Goal: Task Accomplishment & Management: Complete application form

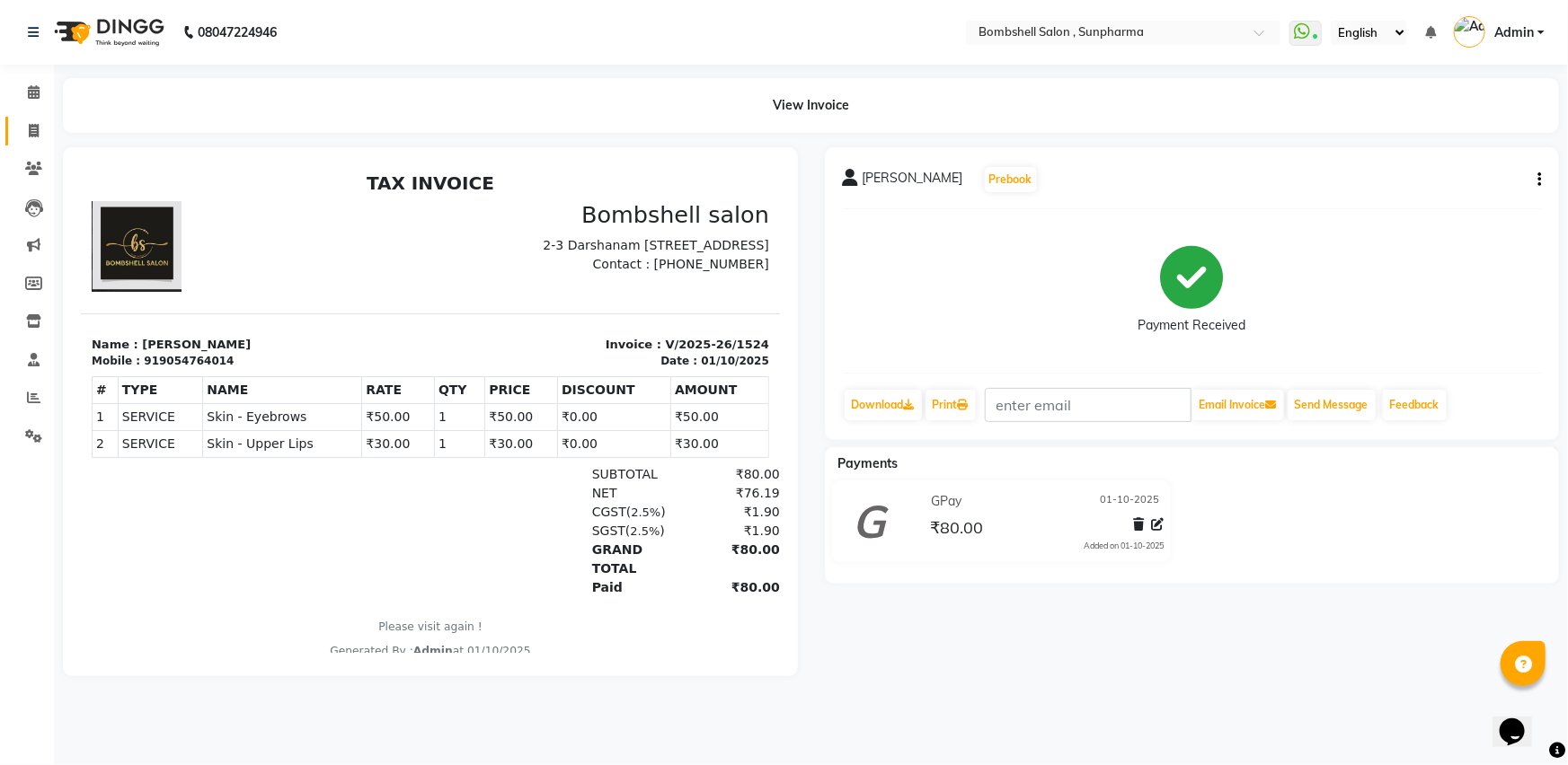
click at [29, 136] on icon at bounding box center [33, 130] width 10 height 13
select select "4965"
select select "service"
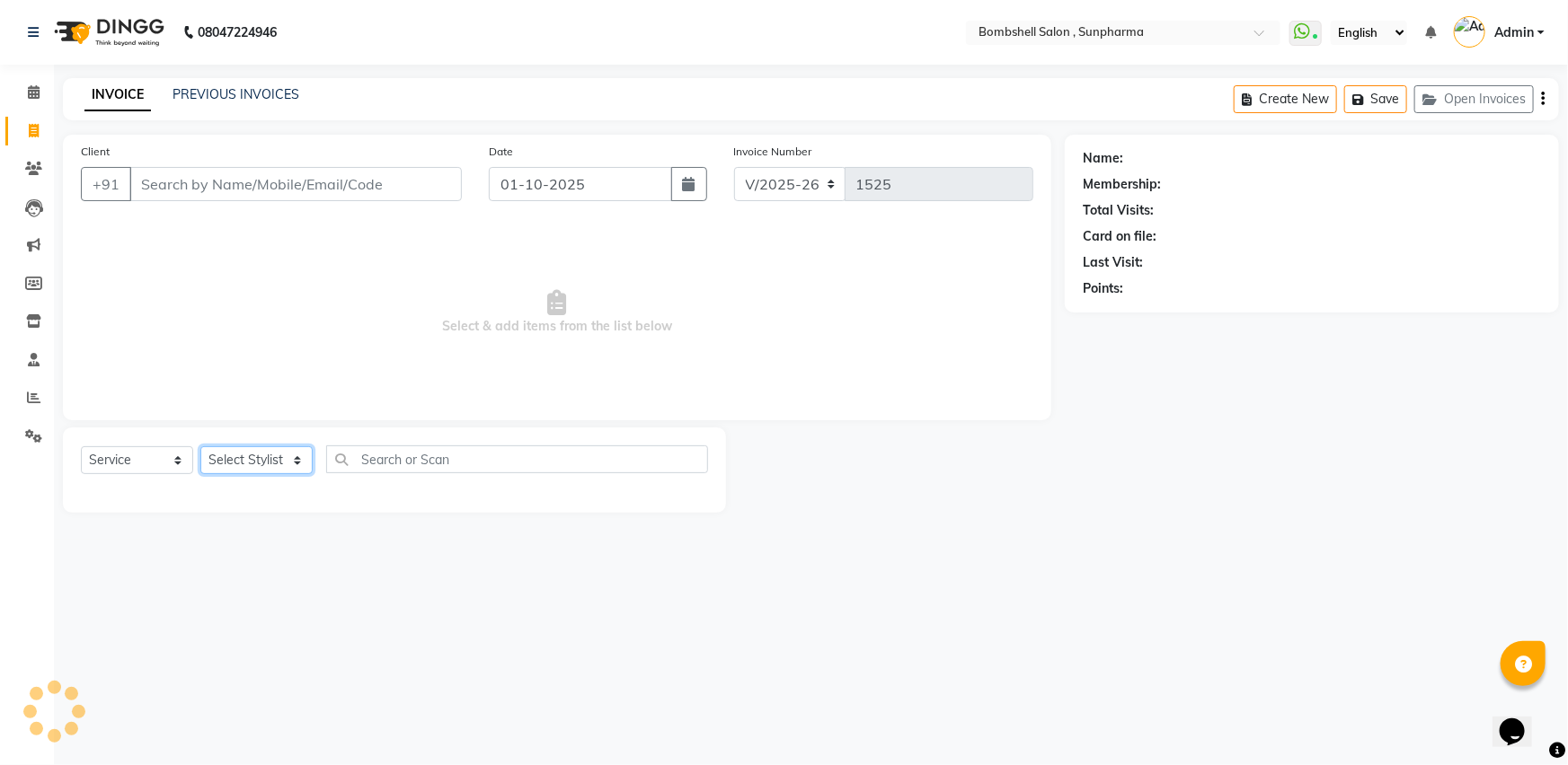
click at [290, 454] on select "Select Stylist" at bounding box center [256, 460] width 112 height 28
click at [298, 450] on select "Select Stylist" at bounding box center [256, 460] width 112 height 28
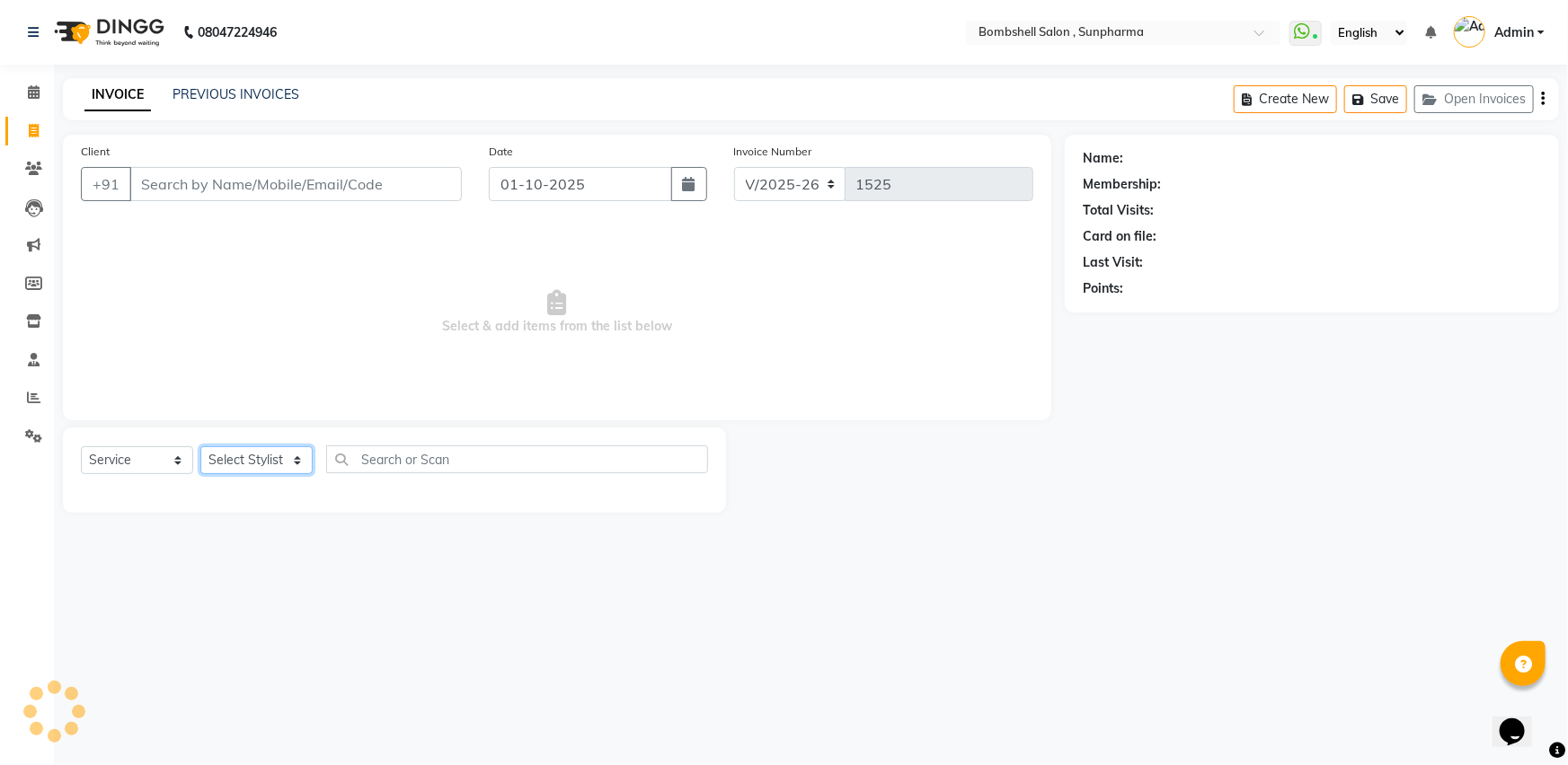
click at [293, 464] on select "Select Stylist" at bounding box center [256, 460] width 112 height 28
click at [340, 467] on input "text" at bounding box center [517, 459] width 382 height 28
click at [265, 672] on div "08047224946 Select Location × Bombshell Salon , Sunpharma WhatsApp Status ✕ Sta…" at bounding box center [784, 382] width 1568 height 765
click at [281, 457] on select "Select Stylist" at bounding box center [256, 460] width 112 height 28
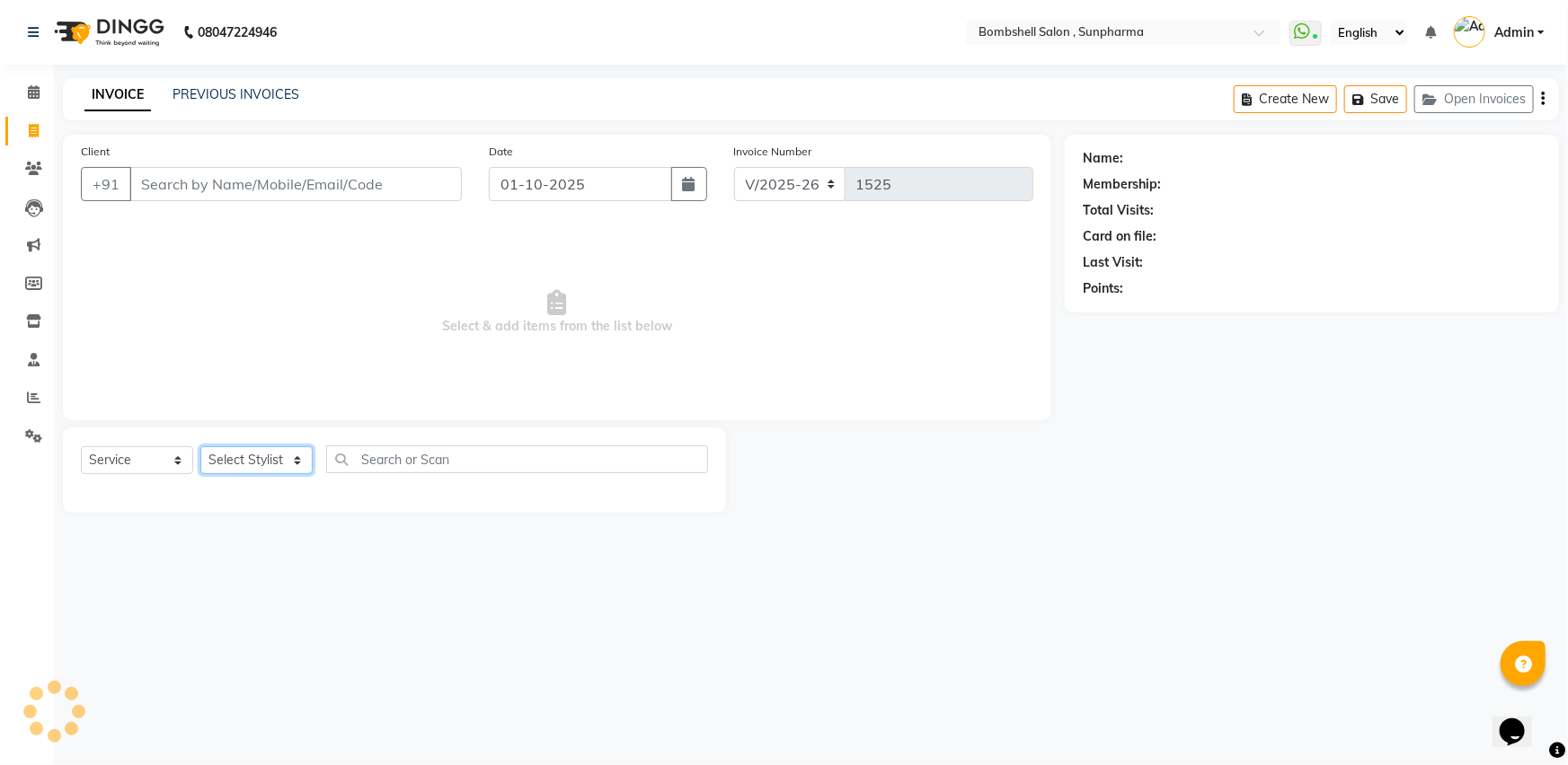
click at [281, 457] on select "Select Stylist" at bounding box center [256, 460] width 112 height 28
click at [297, 457] on select "Select Stylist" at bounding box center [256, 460] width 112 height 28
drag, startPoint x: 297, startPoint y: 457, endPoint x: 298, endPoint y: 474, distance: 17.0
click at [298, 474] on select "Select Stylist" at bounding box center [256, 460] width 112 height 28
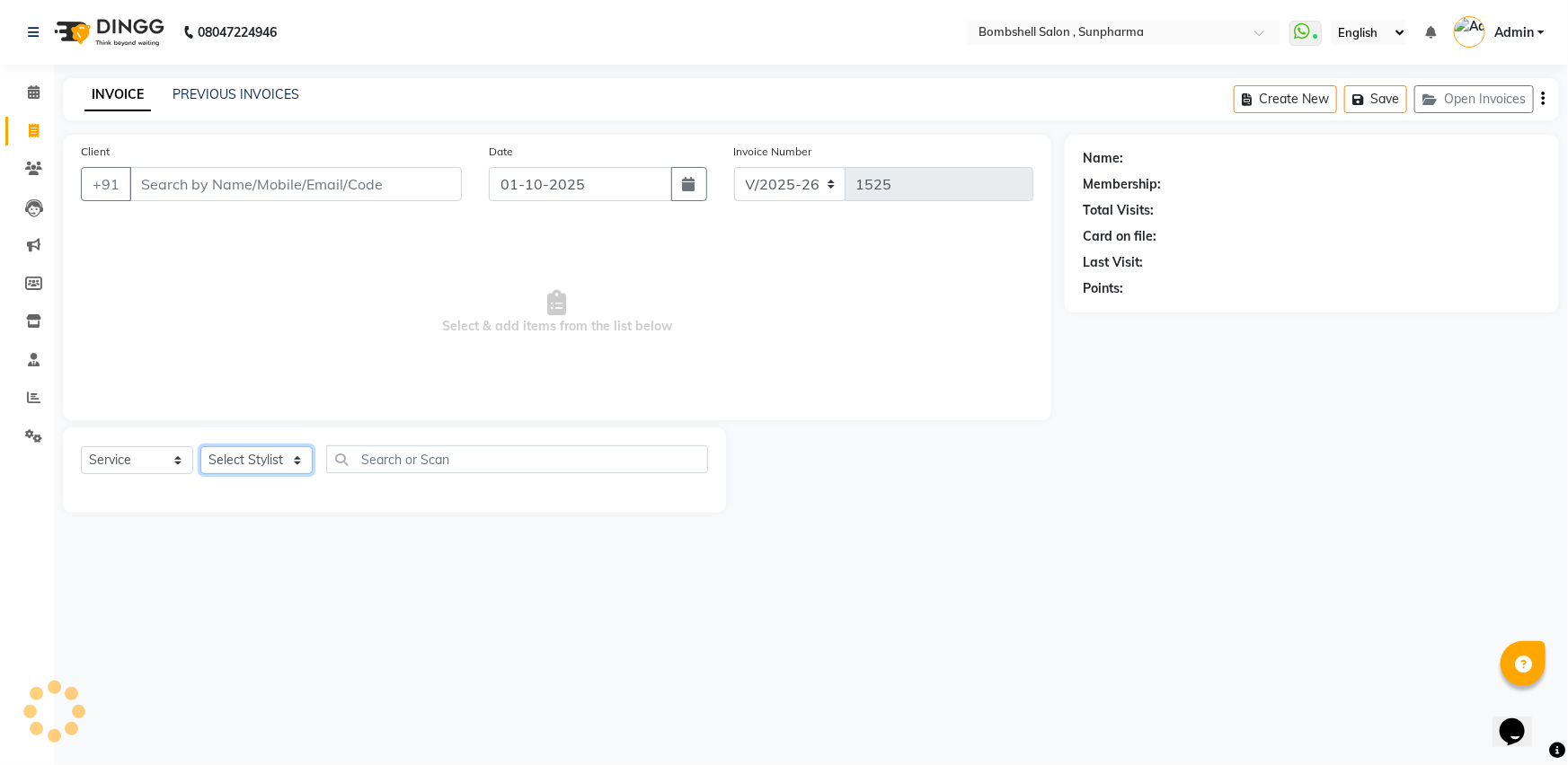
click at [298, 452] on select "Select Stylist" at bounding box center [256, 460] width 112 height 28
click at [298, 452] on select "Select Stylist [PERSON_NAME] Ananta [PERSON_NAME] [PERSON_NAME] dhanlaxmi poona…" at bounding box center [256, 460] width 112 height 28
select select "86696"
click at [200, 447] on select "Select Stylist [PERSON_NAME] Ananta [PERSON_NAME] [PERSON_NAME] dhanlaxmi poona…" at bounding box center [256, 460] width 112 height 28
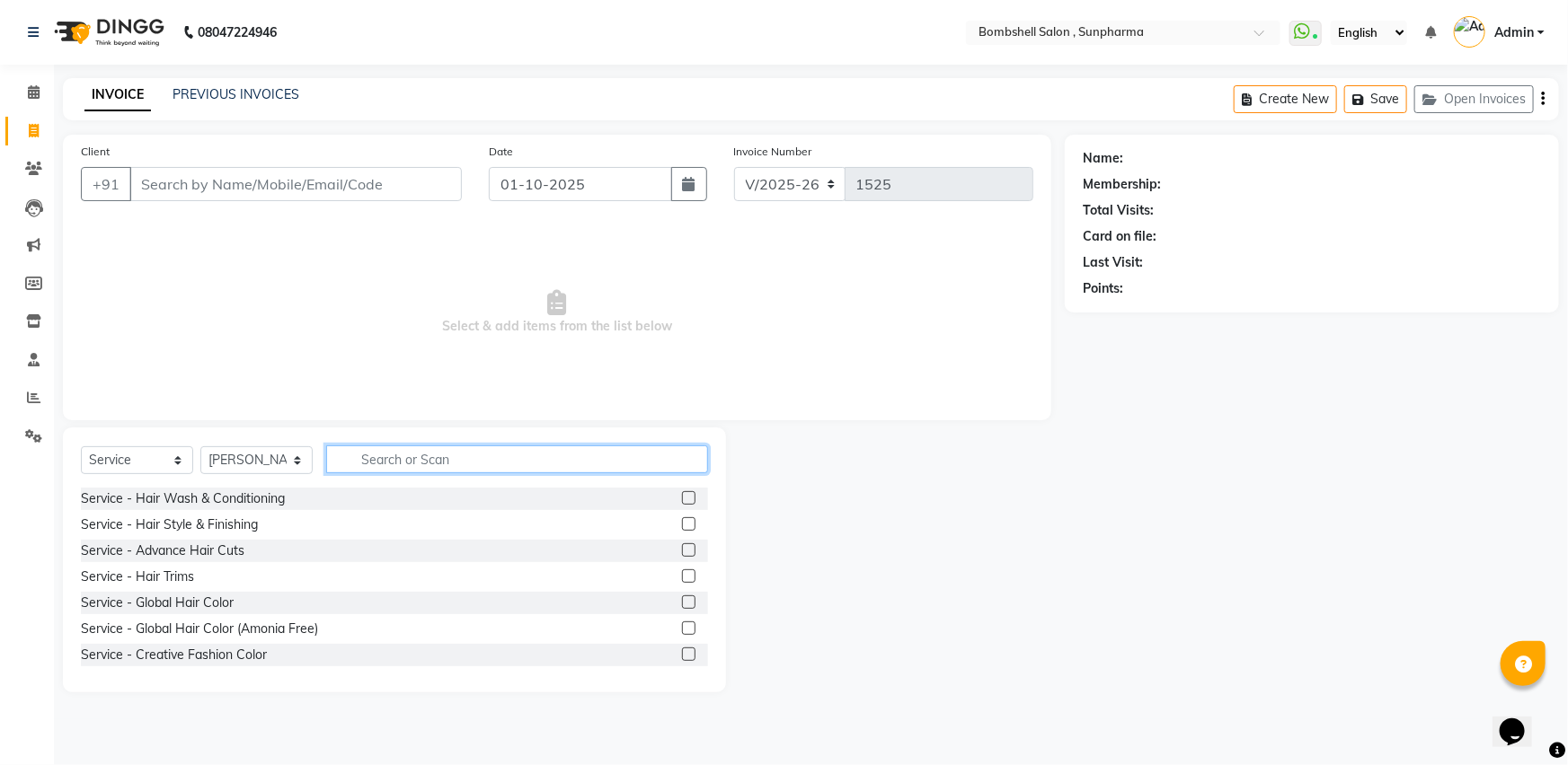
click at [519, 459] on input "text" at bounding box center [517, 459] width 382 height 28
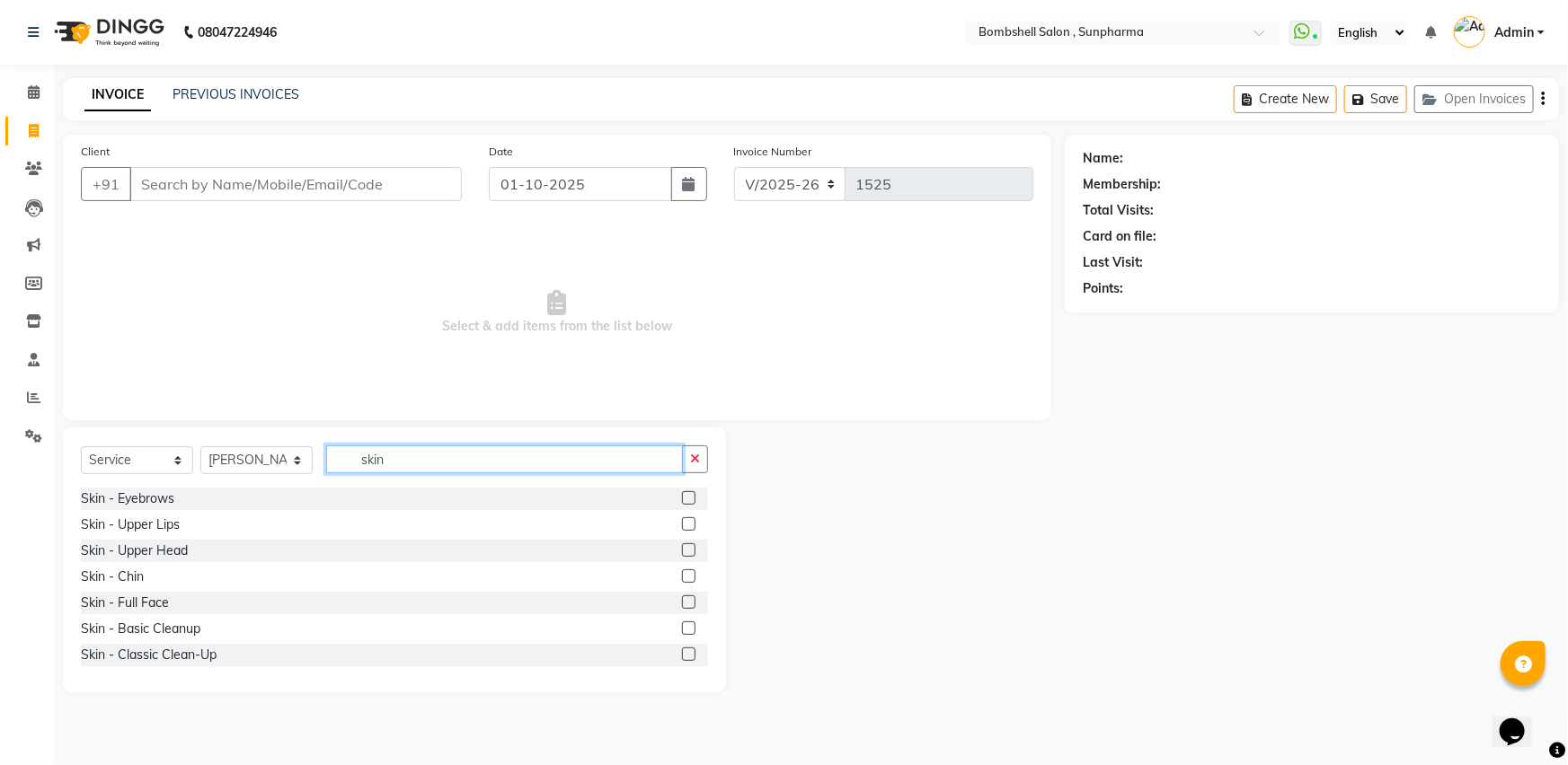
type input "skin"
click at [682, 498] on label at bounding box center [688, 498] width 13 height 13
click at [682, 498] on input "checkbox" at bounding box center [687, 499] width 12 height 12
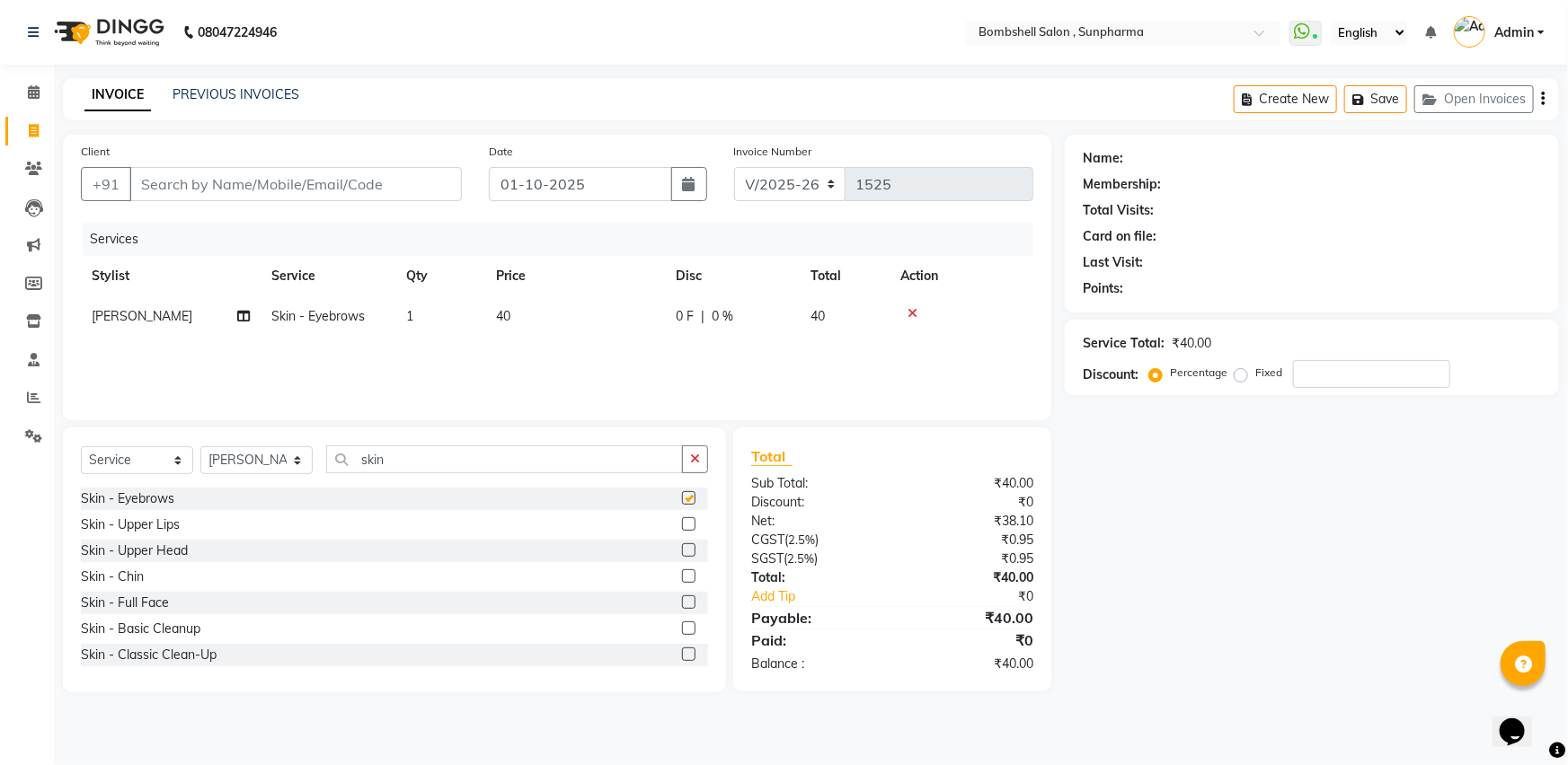
checkbox input "false"
click at [682, 525] on label at bounding box center [688, 524] width 13 height 13
click at [682, 525] on input "checkbox" at bounding box center [687, 525] width 12 height 12
checkbox input "false"
click at [575, 298] on td "40" at bounding box center [575, 316] width 180 height 40
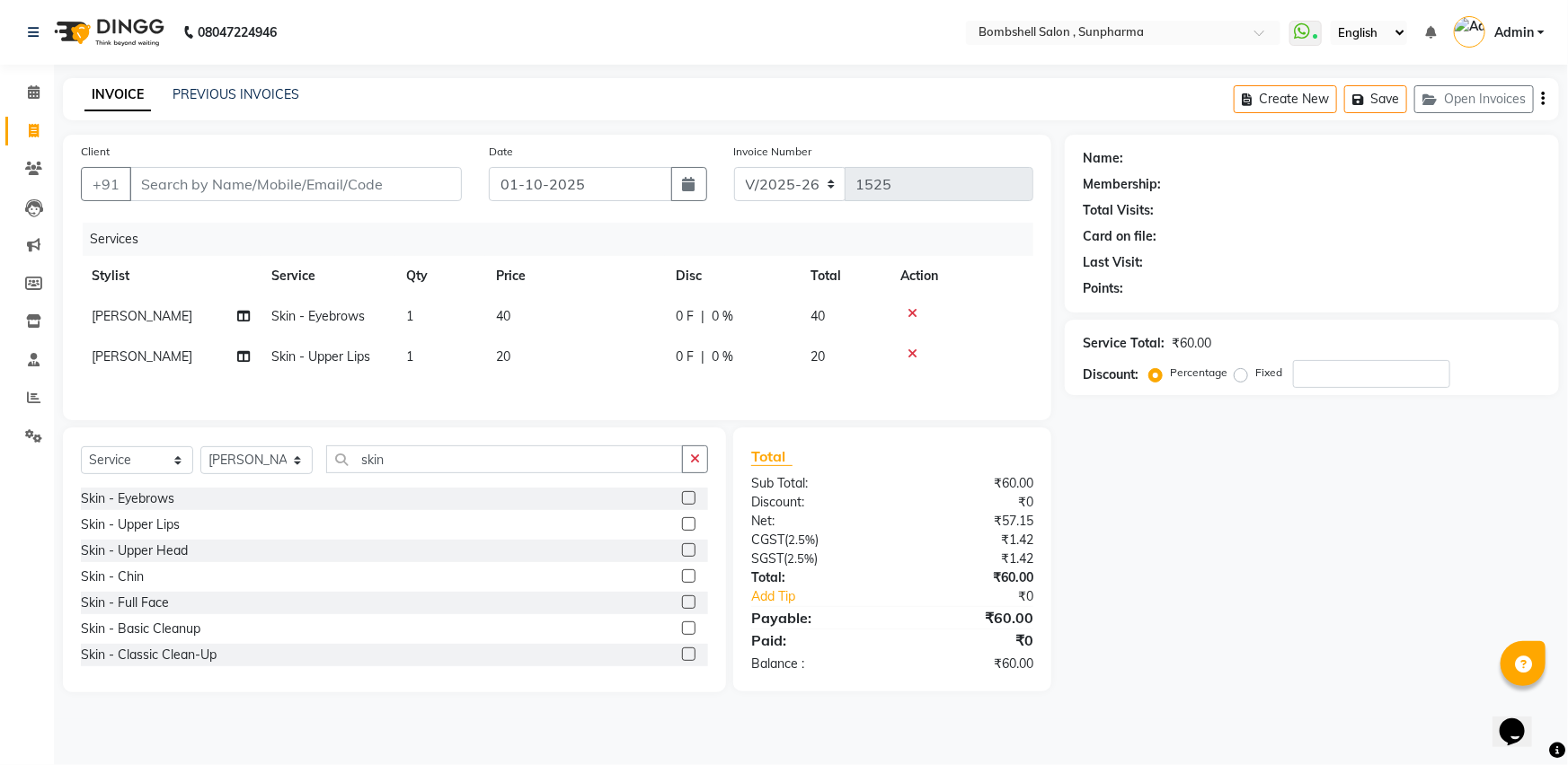
select select "86696"
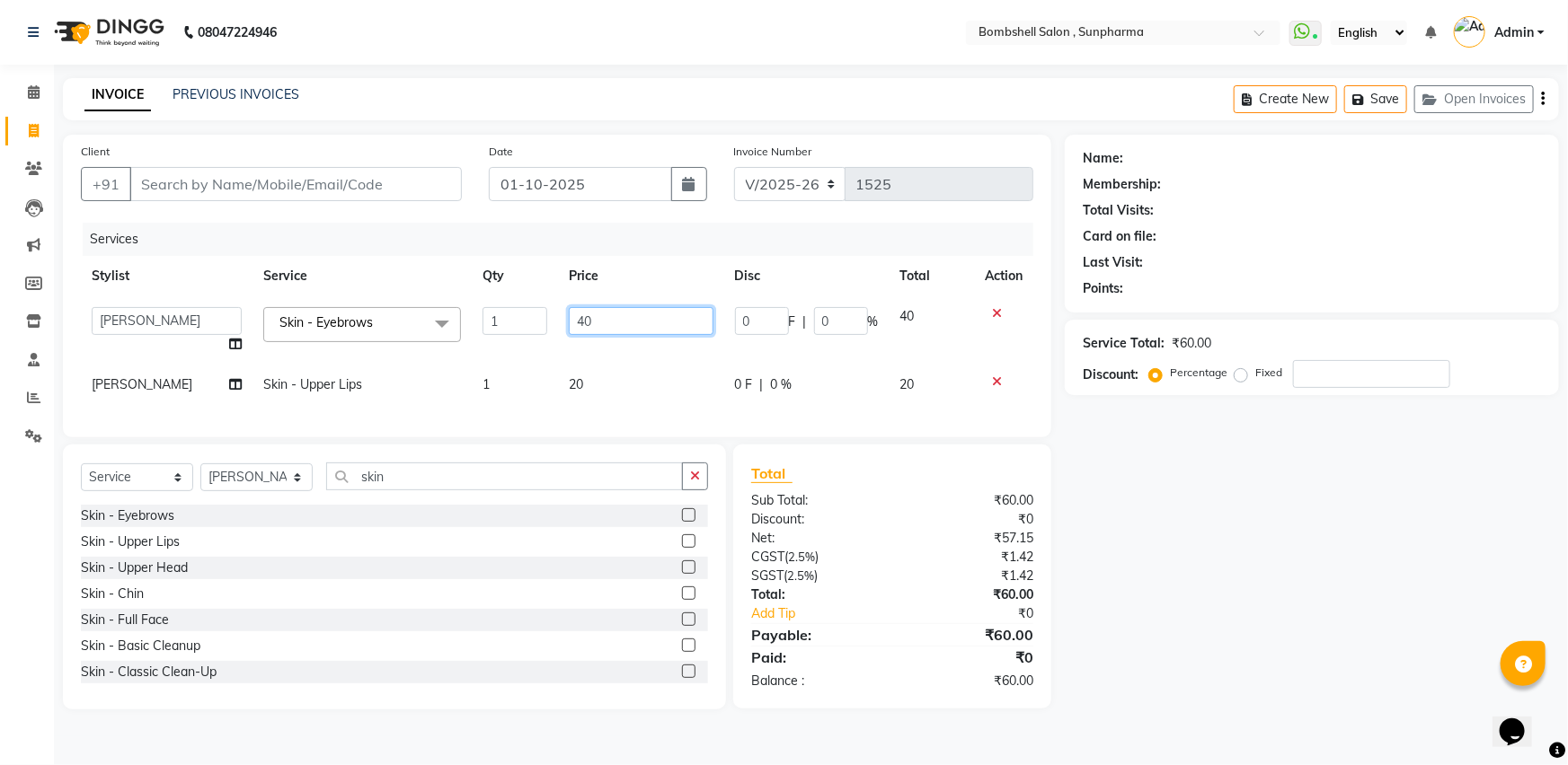
click at [610, 320] on input "40" at bounding box center [640, 321] width 144 height 28
type input "4"
type input "50"
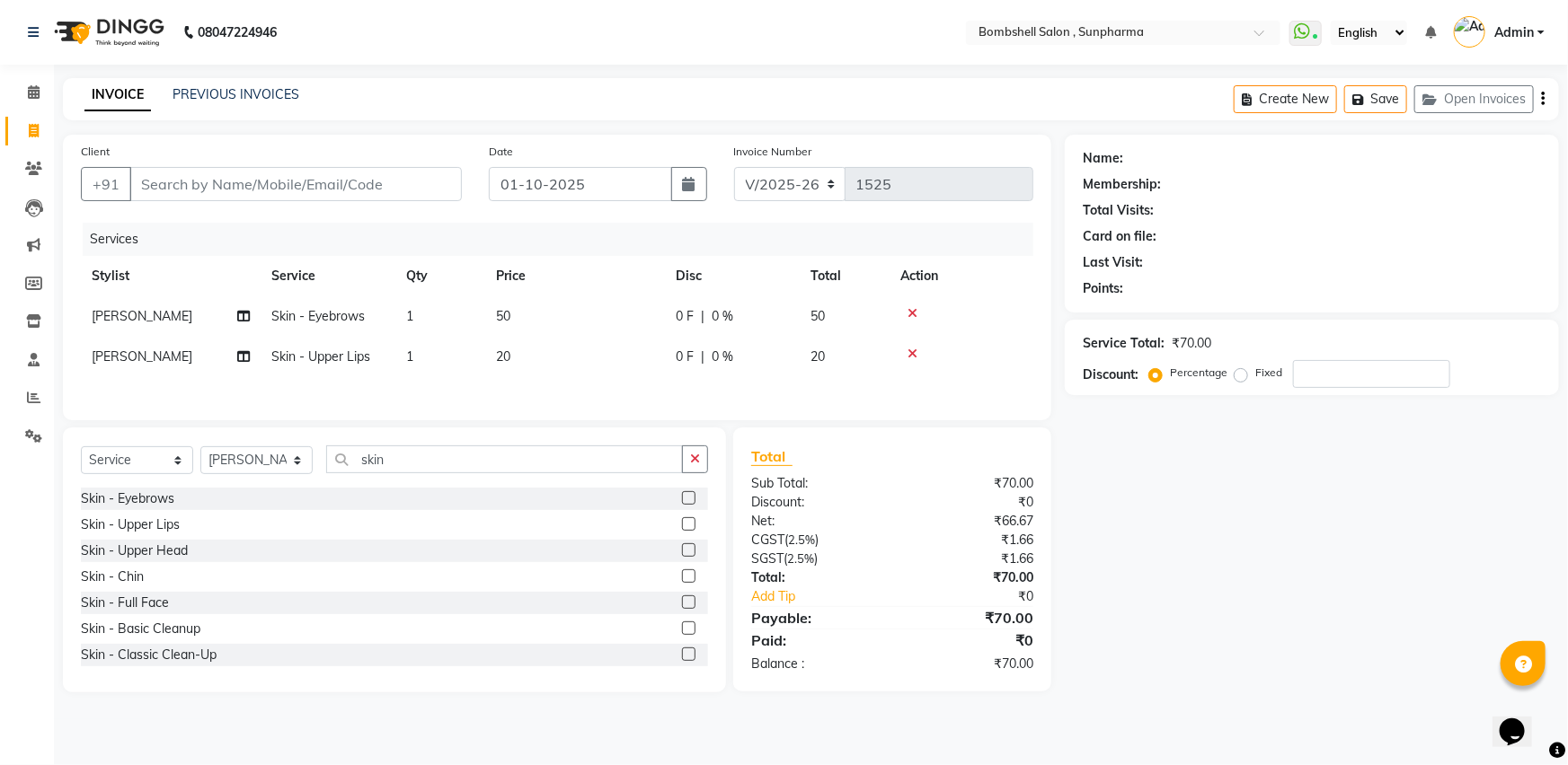
click at [595, 377] on td "20" at bounding box center [575, 357] width 180 height 40
select select "86696"
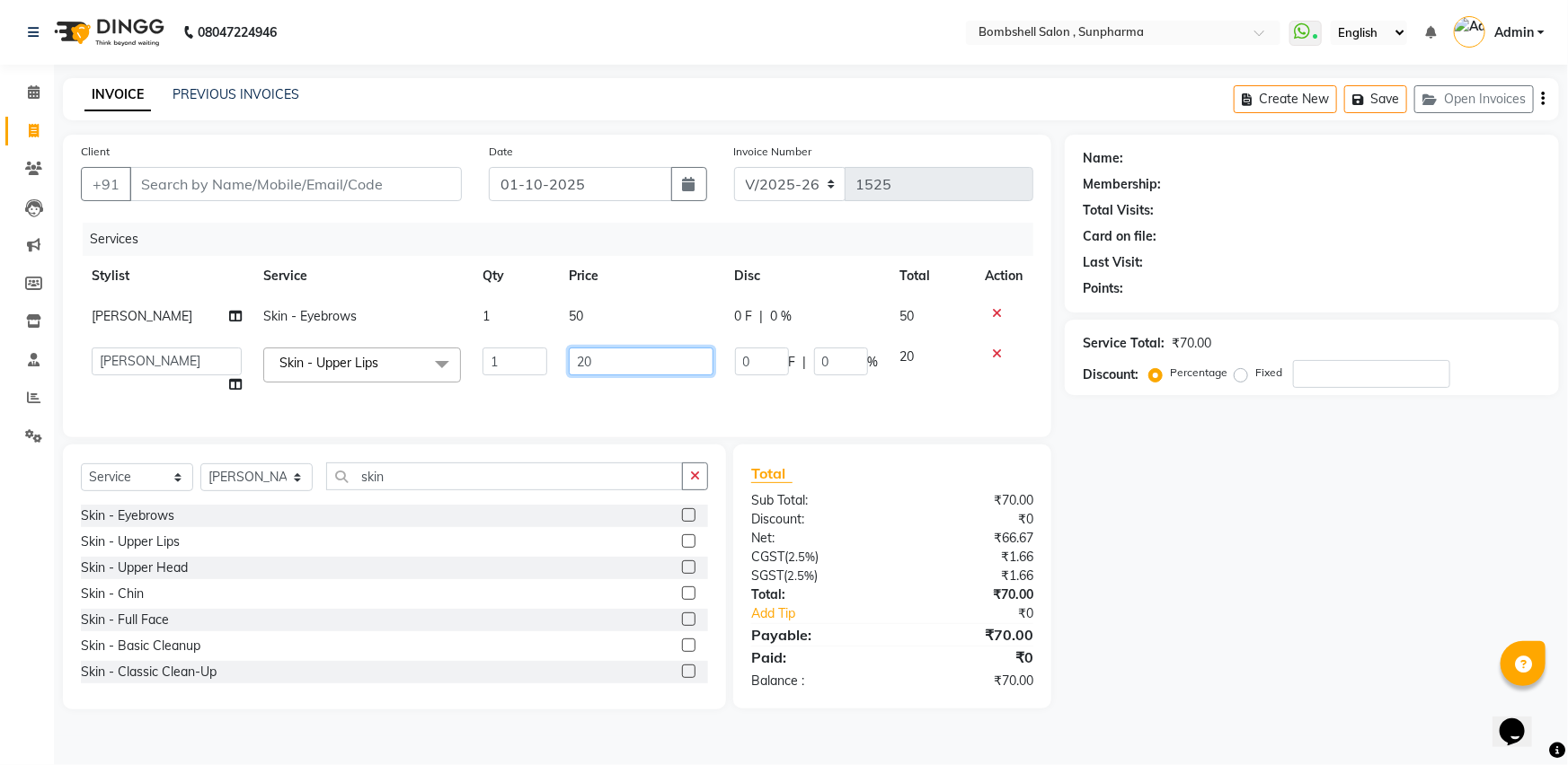
click at [642, 369] on input "20" at bounding box center [640, 361] width 144 height 28
type input "2"
type input "30"
click at [636, 358] on input "30" at bounding box center [640, 361] width 144 height 28
click at [603, 403] on div "Services Stylist Service Qty Price Disc Total Action [PERSON_NAME] Skin - Eyebr…" at bounding box center [557, 321] width 952 height 197
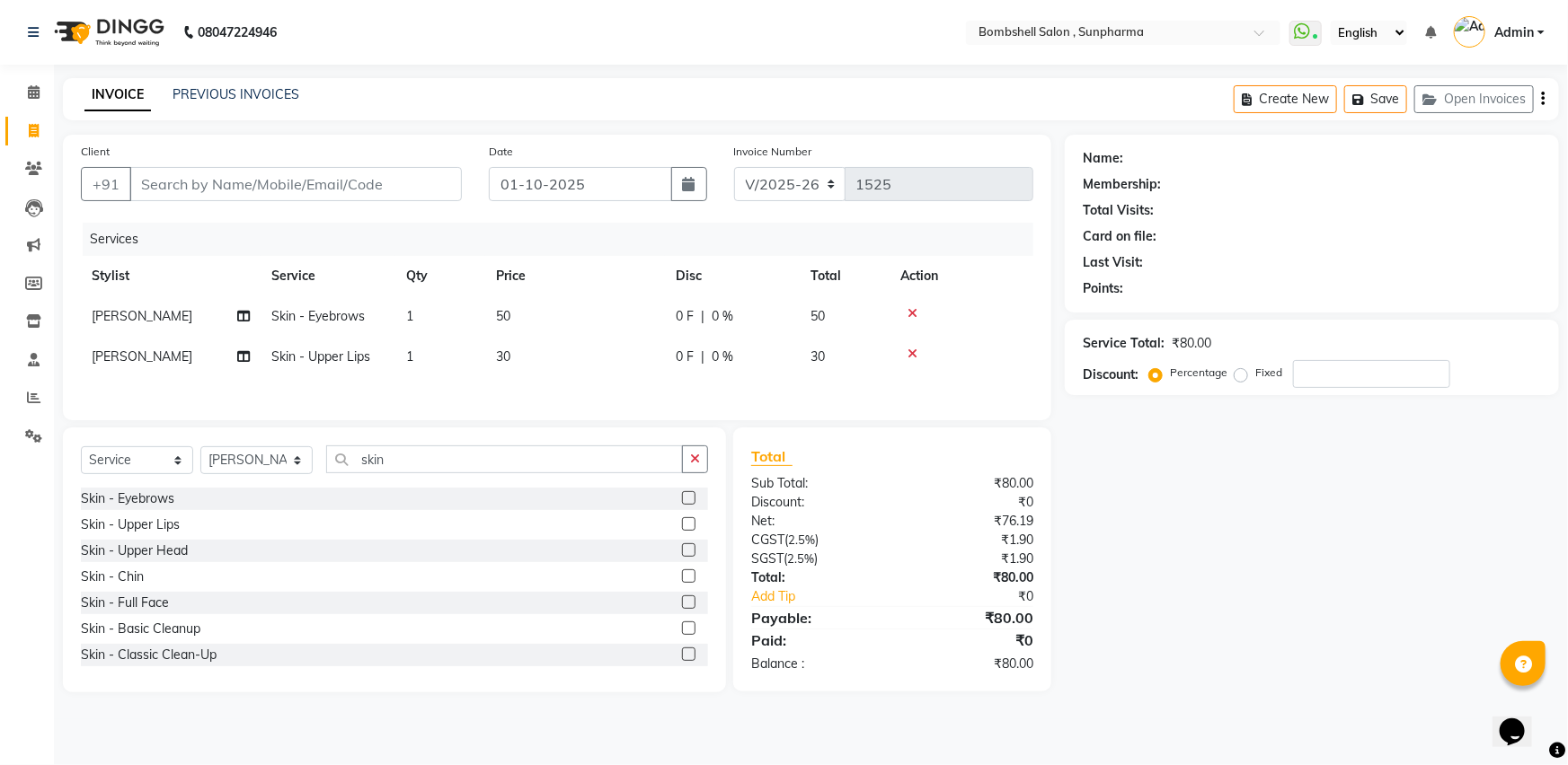
click at [682, 555] on div at bounding box center [694, 550] width 26 height 22
click at [682, 555] on label at bounding box center [688, 549] width 13 height 13
click at [682, 555] on input "checkbox" at bounding box center [687, 550] width 12 height 12
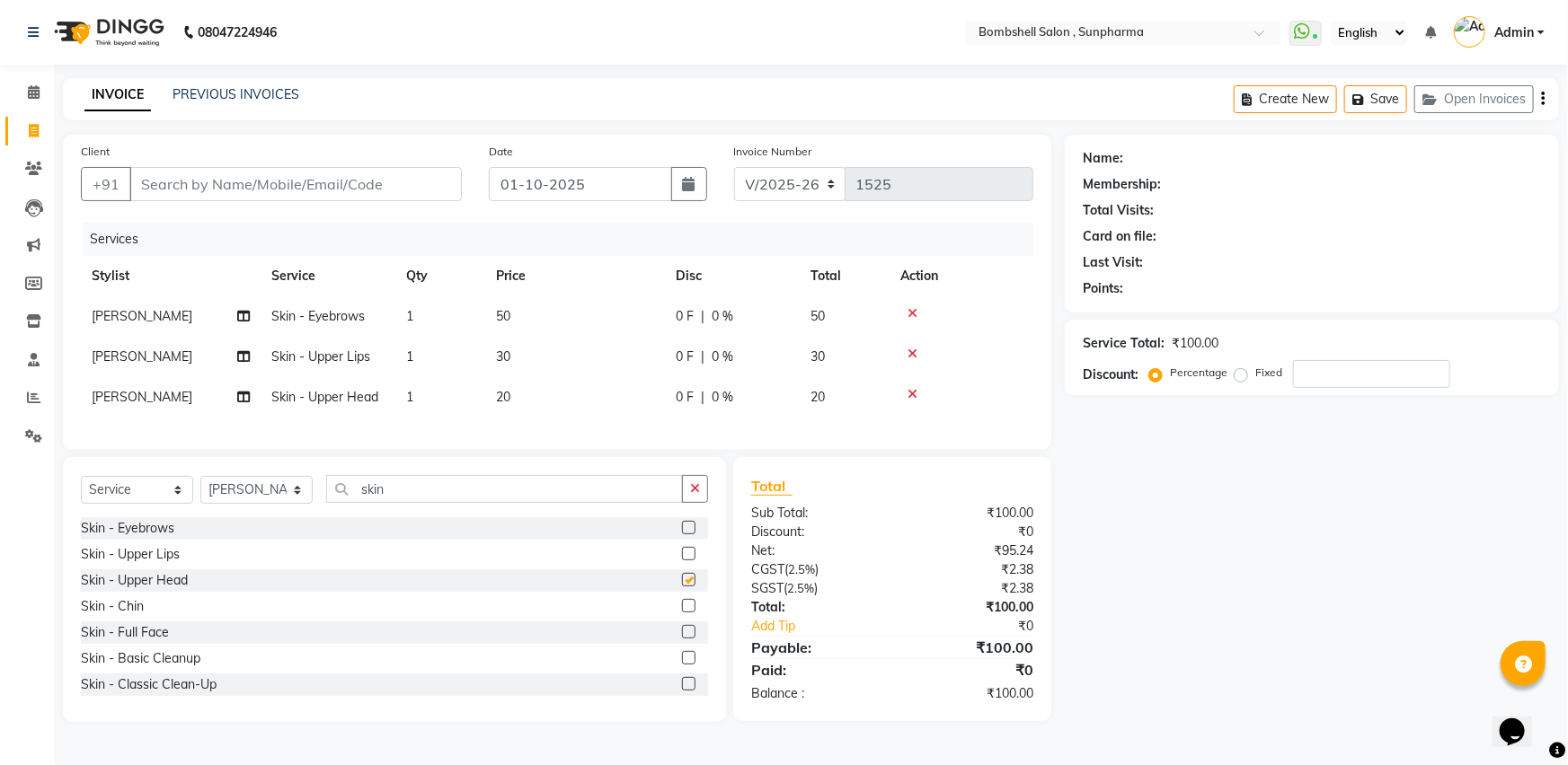
checkbox input "false"
click at [537, 404] on td "20" at bounding box center [575, 397] width 180 height 40
select select "86696"
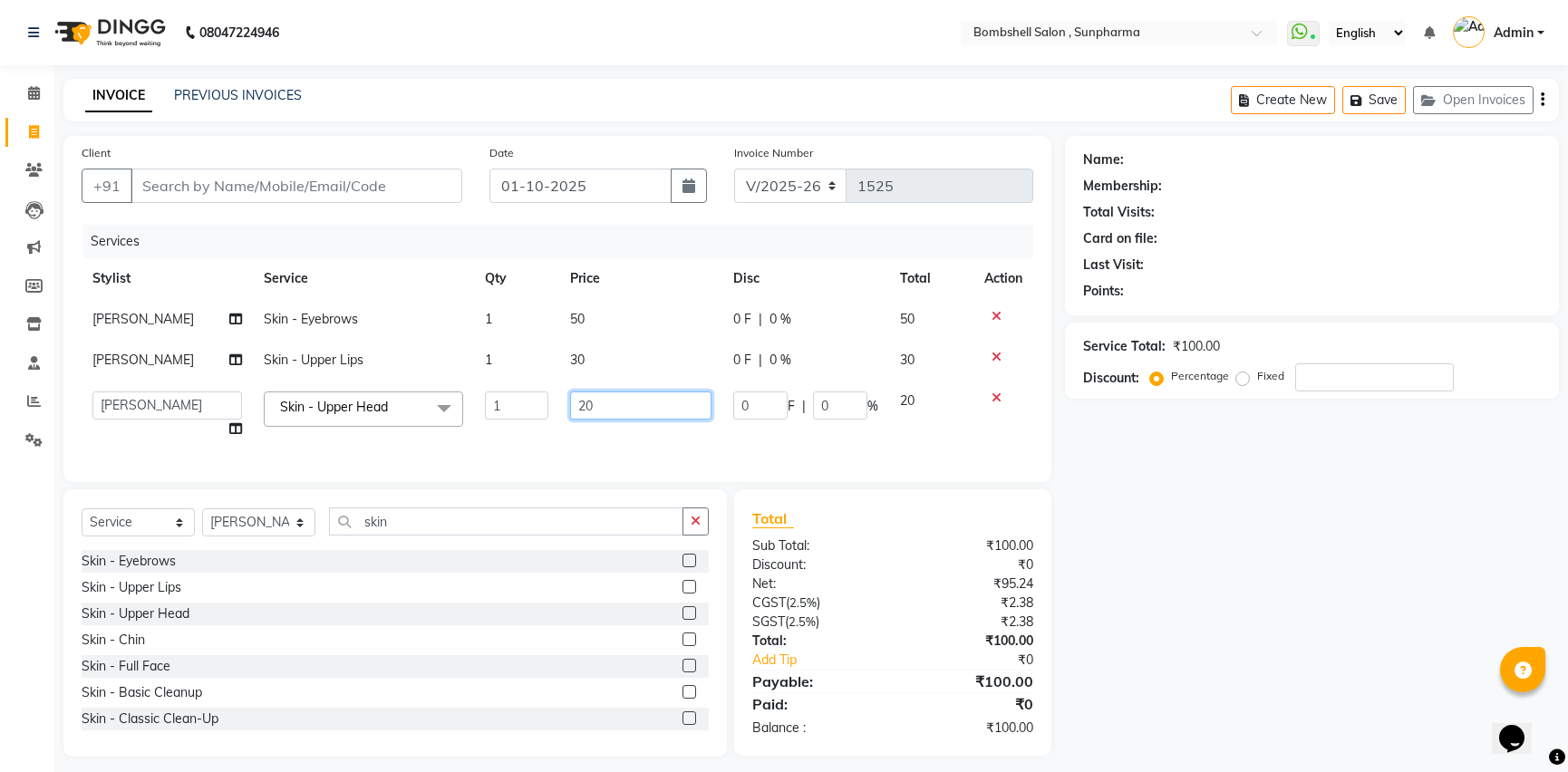
click at [575, 396] on input "20" at bounding box center [640, 406] width 141 height 28
click at [609, 413] on input "20" at bounding box center [640, 406] width 141 height 28
type input "2"
type input "30"
click at [660, 425] on div "Services Stylist Service Qty Price Disc Total Action [PERSON_NAME] Skin - Eyebr…" at bounding box center [561, 345] width 960 height 239
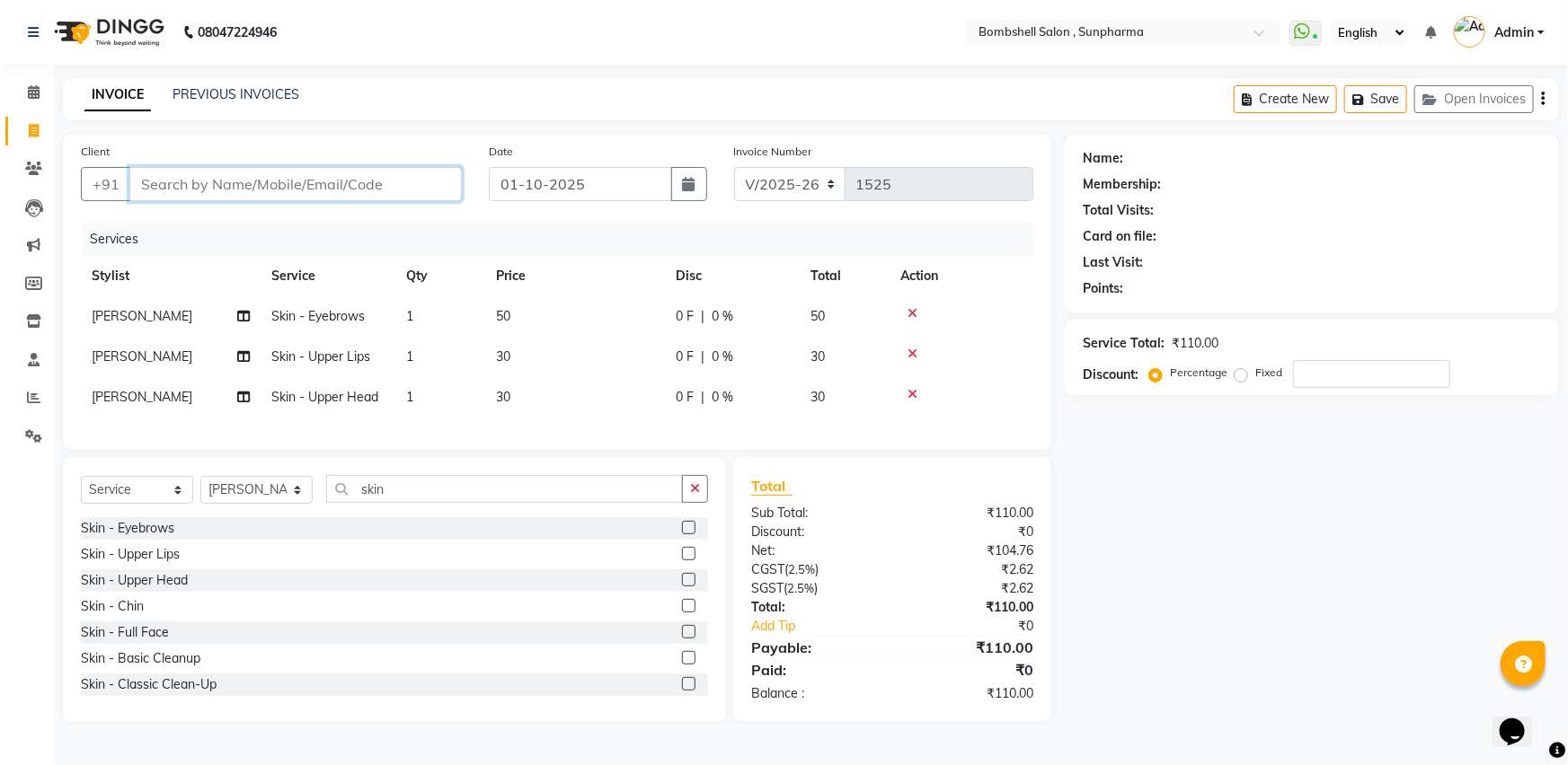
click at [293, 178] on input "Client" at bounding box center [296, 184] width 333 height 34
click at [294, 179] on input "Client" at bounding box center [296, 184] width 333 height 34
click at [178, 188] on input "Client" at bounding box center [296, 184] width 333 height 34
type input "8"
type input "0"
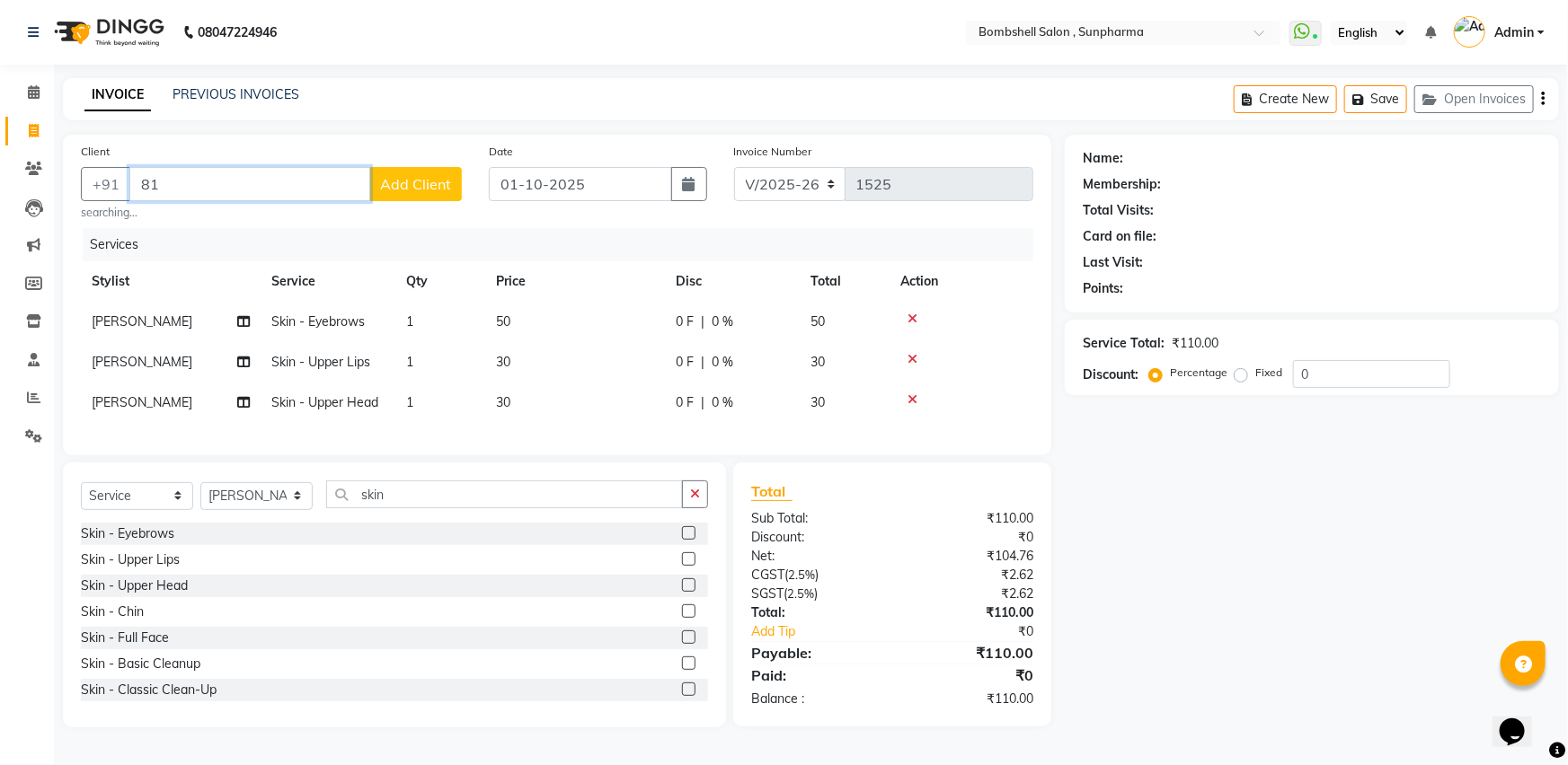
type input "8"
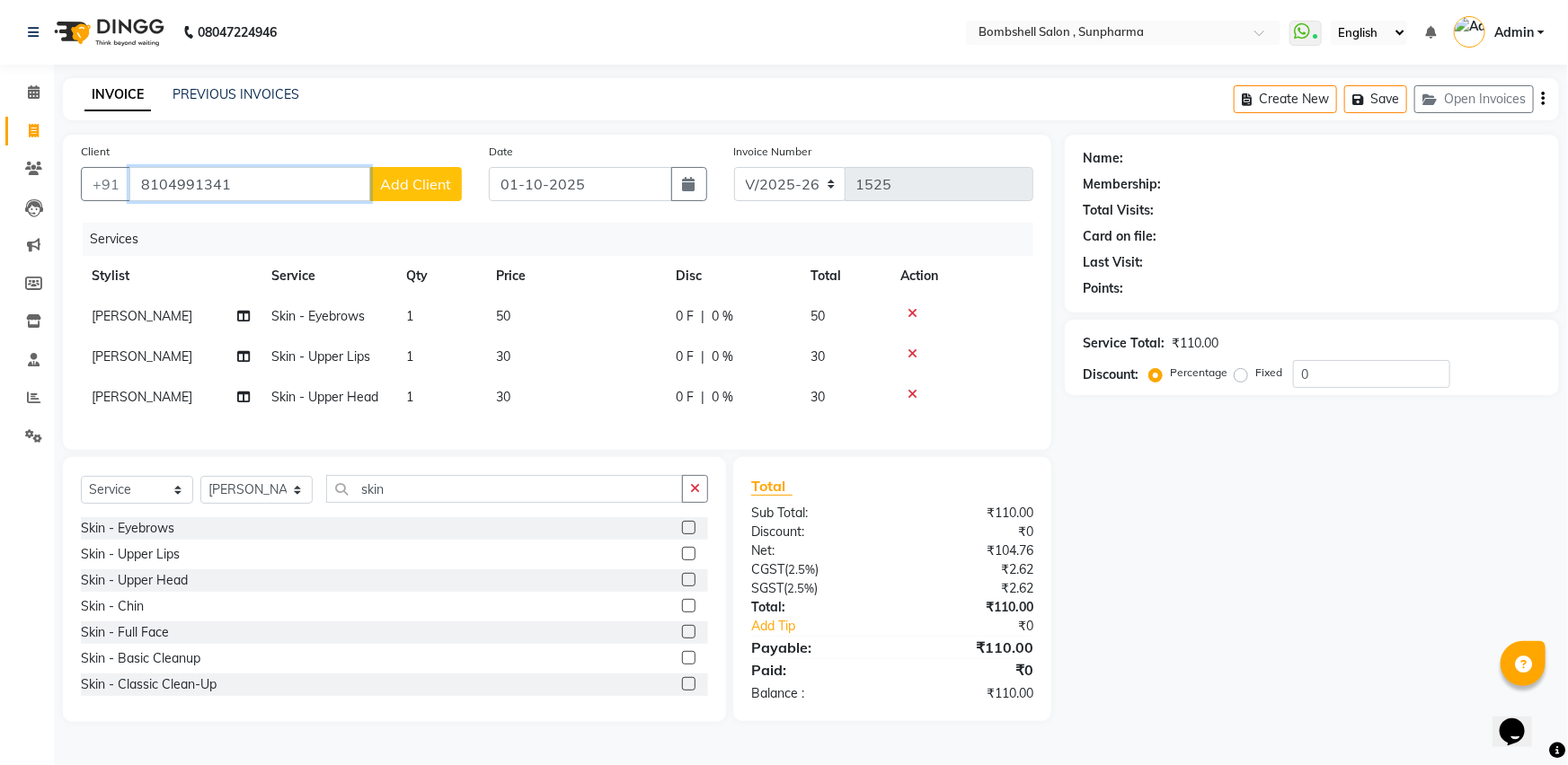
type input "8104991341"
click at [441, 167] on button "Add Client" at bounding box center [415, 184] width 93 height 34
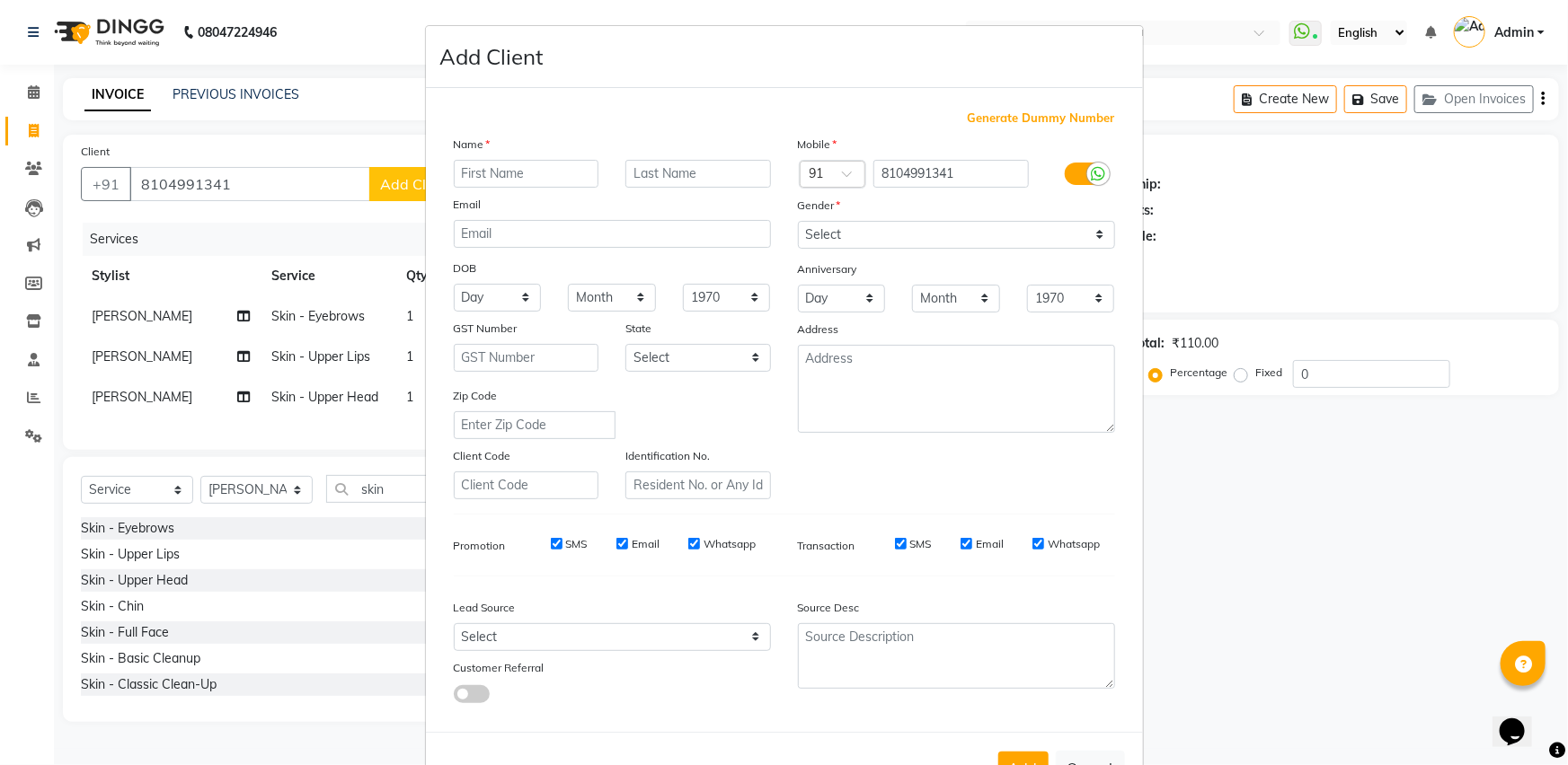
click at [552, 176] on input "text" at bounding box center [527, 173] width 146 height 28
type input "[PERSON_NAME]"
click at [1051, 239] on select "Select [DEMOGRAPHIC_DATA] [DEMOGRAPHIC_DATA] Other Prefer Not To Say" at bounding box center [956, 235] width 317 height 28
select select "[DEMOGRAPHIC_DATA]"
click at [797, 221] on select "Select [DEMOGRAPHIC_DATA] [DEMOGRAPHIC_DATA] Other Prefer Not To Say" at bounding box center [956, 235] width 317 height 28
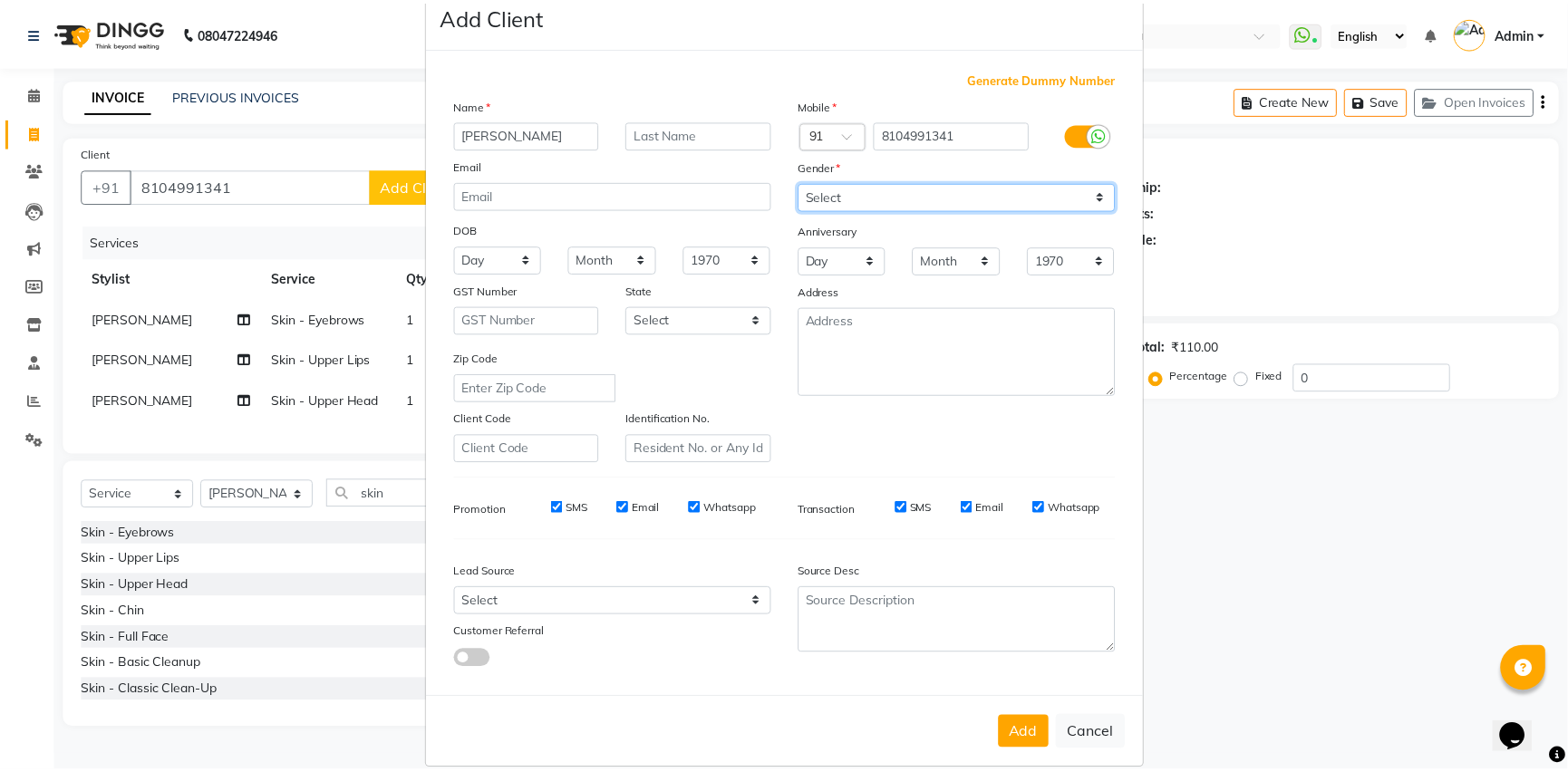
scroll to position [70, 0]
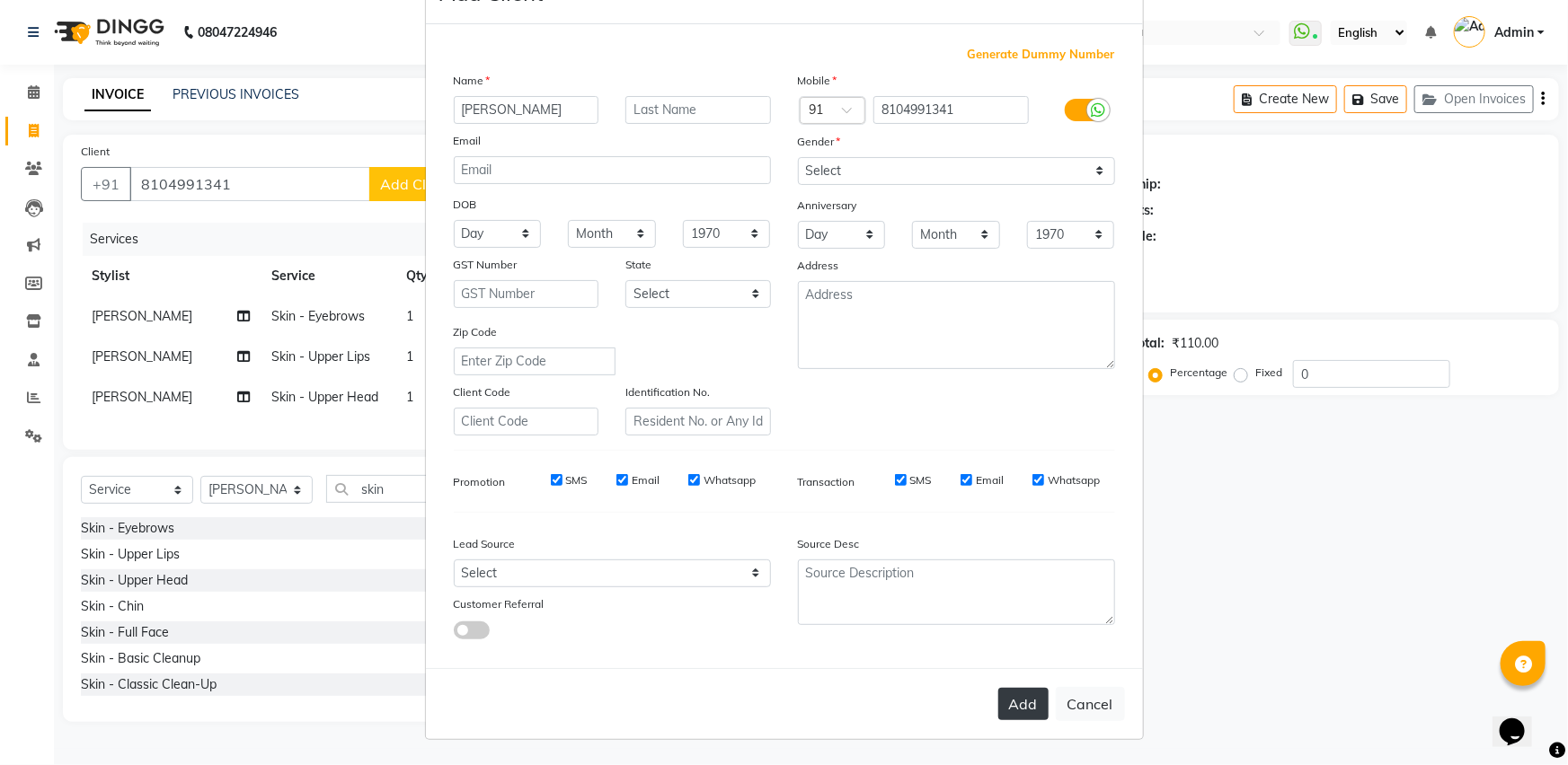
click at [1004, 698] on button "Add" at bounding box center [1023, 704] width 50 height 32
select select
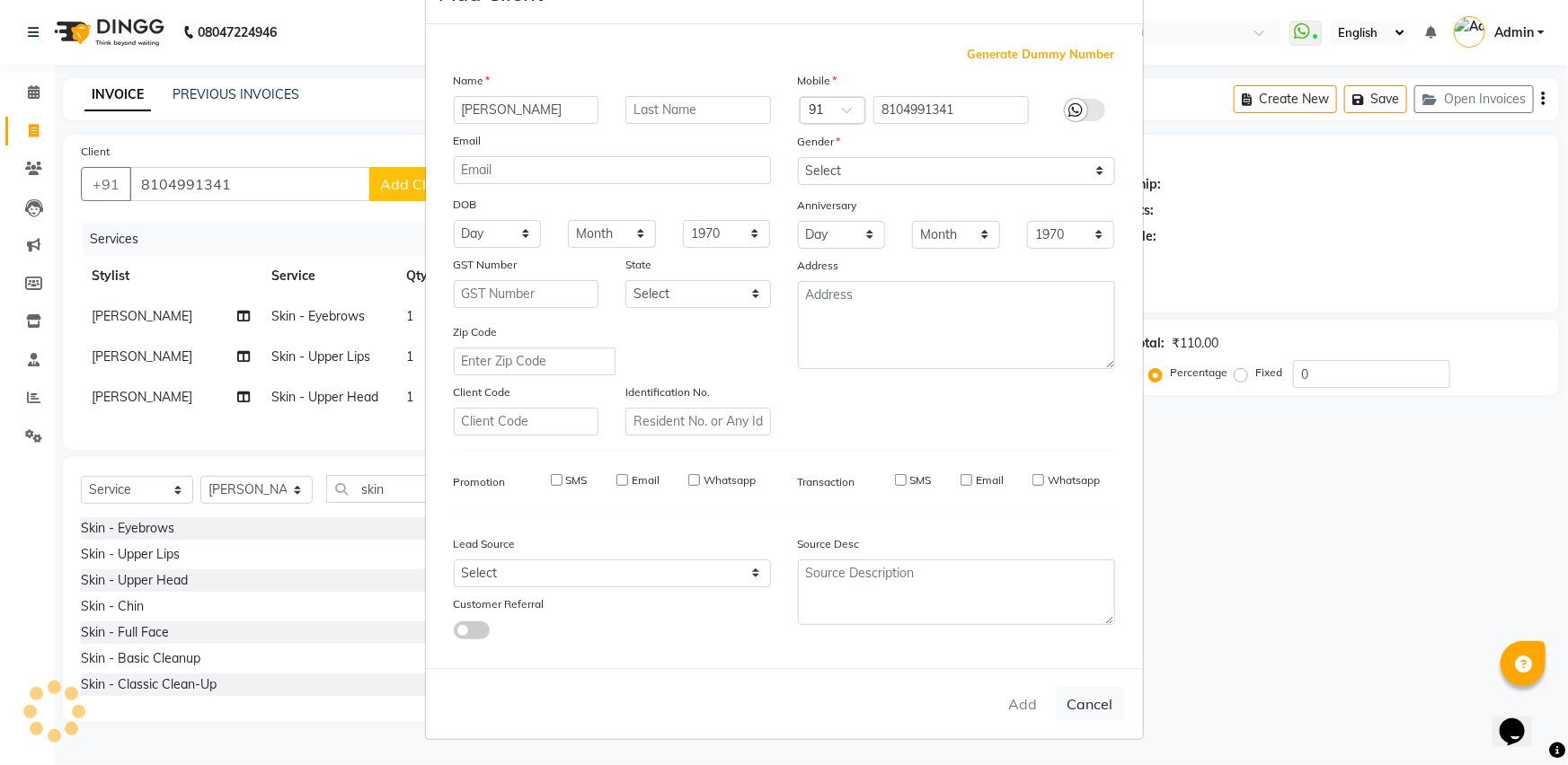
select select
checkbox input "false"
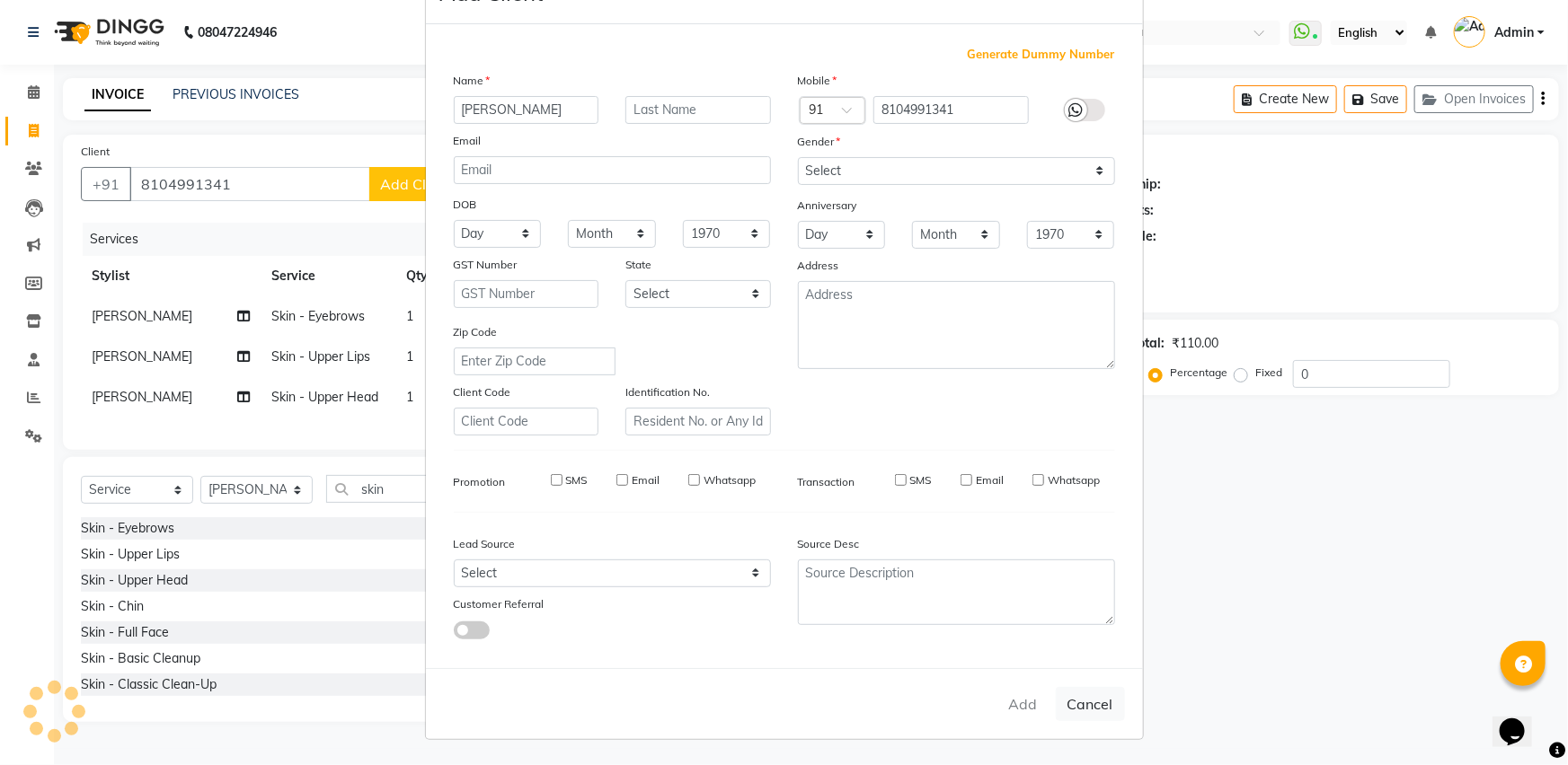
checkbox input "false"
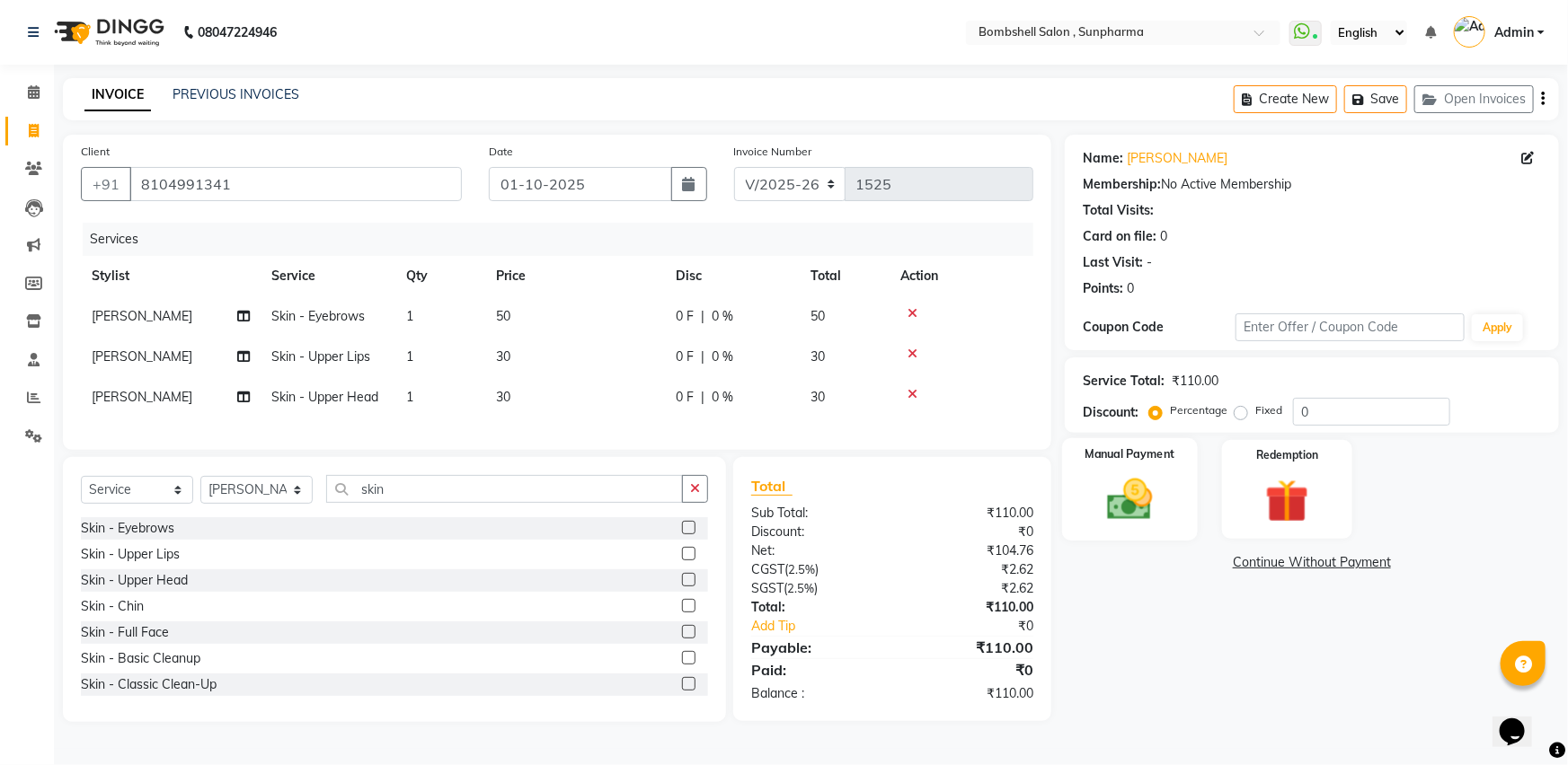
click at [1100, 504] on img at bounding box center [1130, 500] width 74 height 52
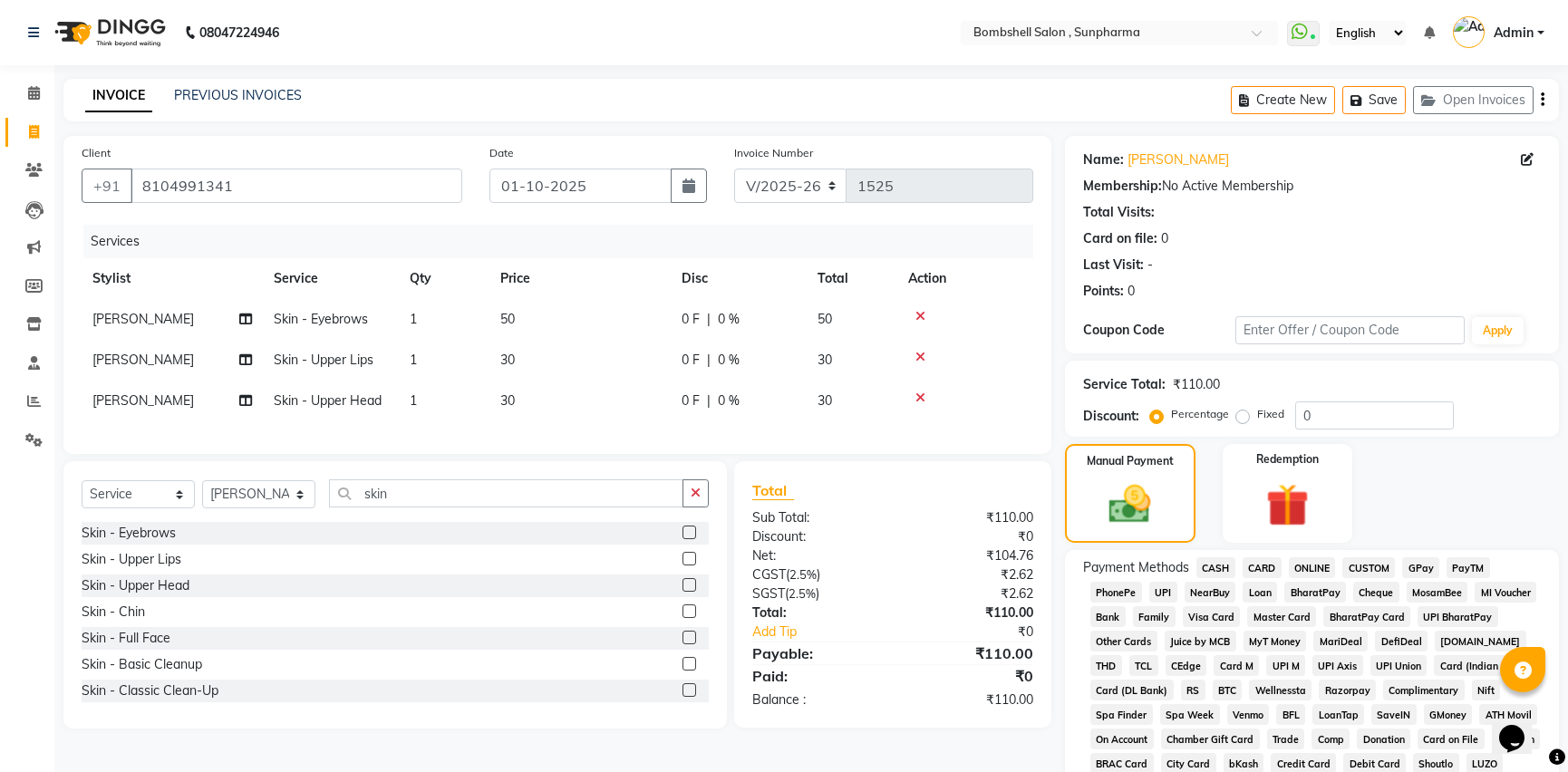
click at [1405, 566] on span "GPay" at bounding box center [1420, 567] width 37 height 21
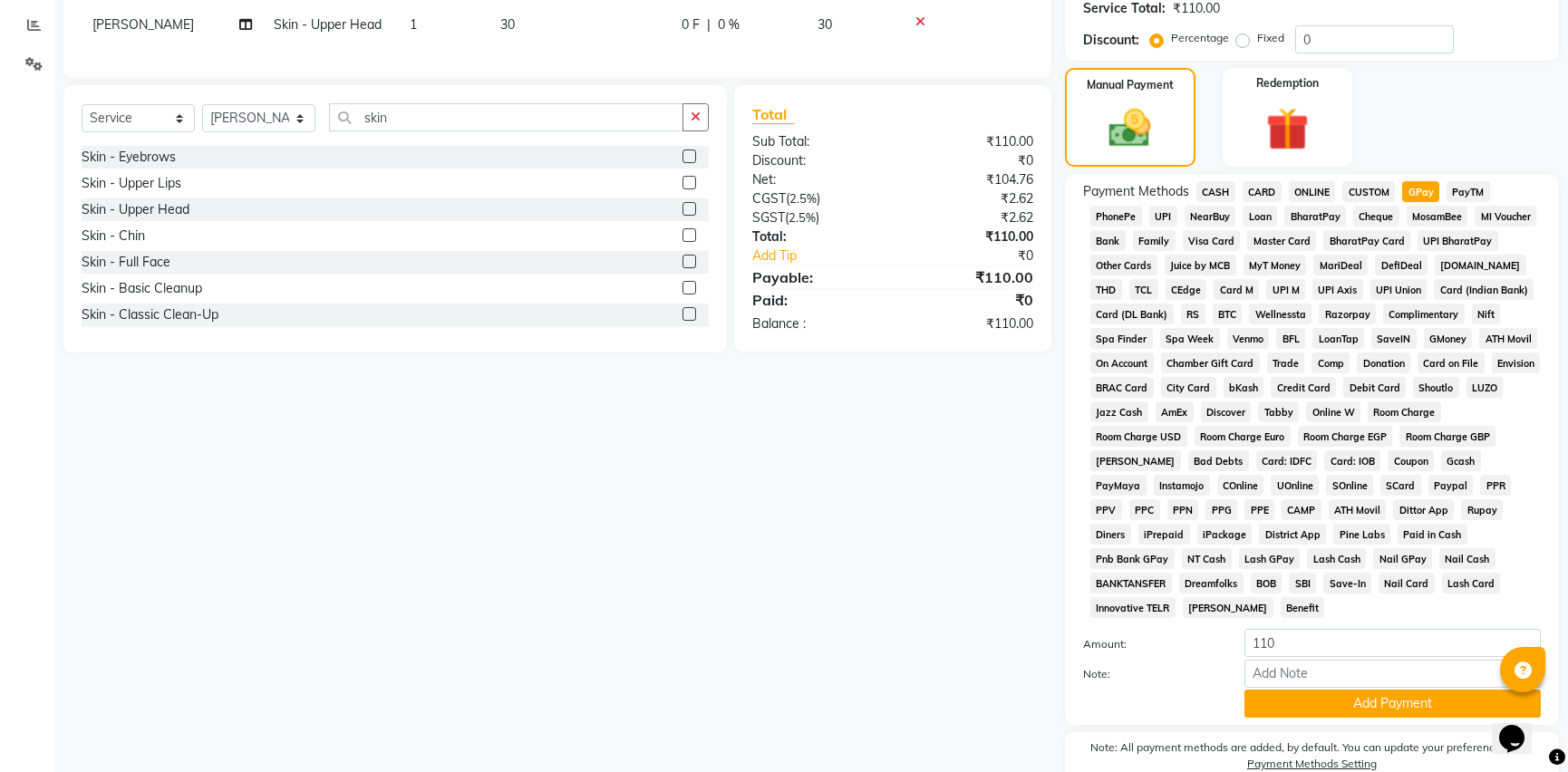
scroll to position [438, 0]
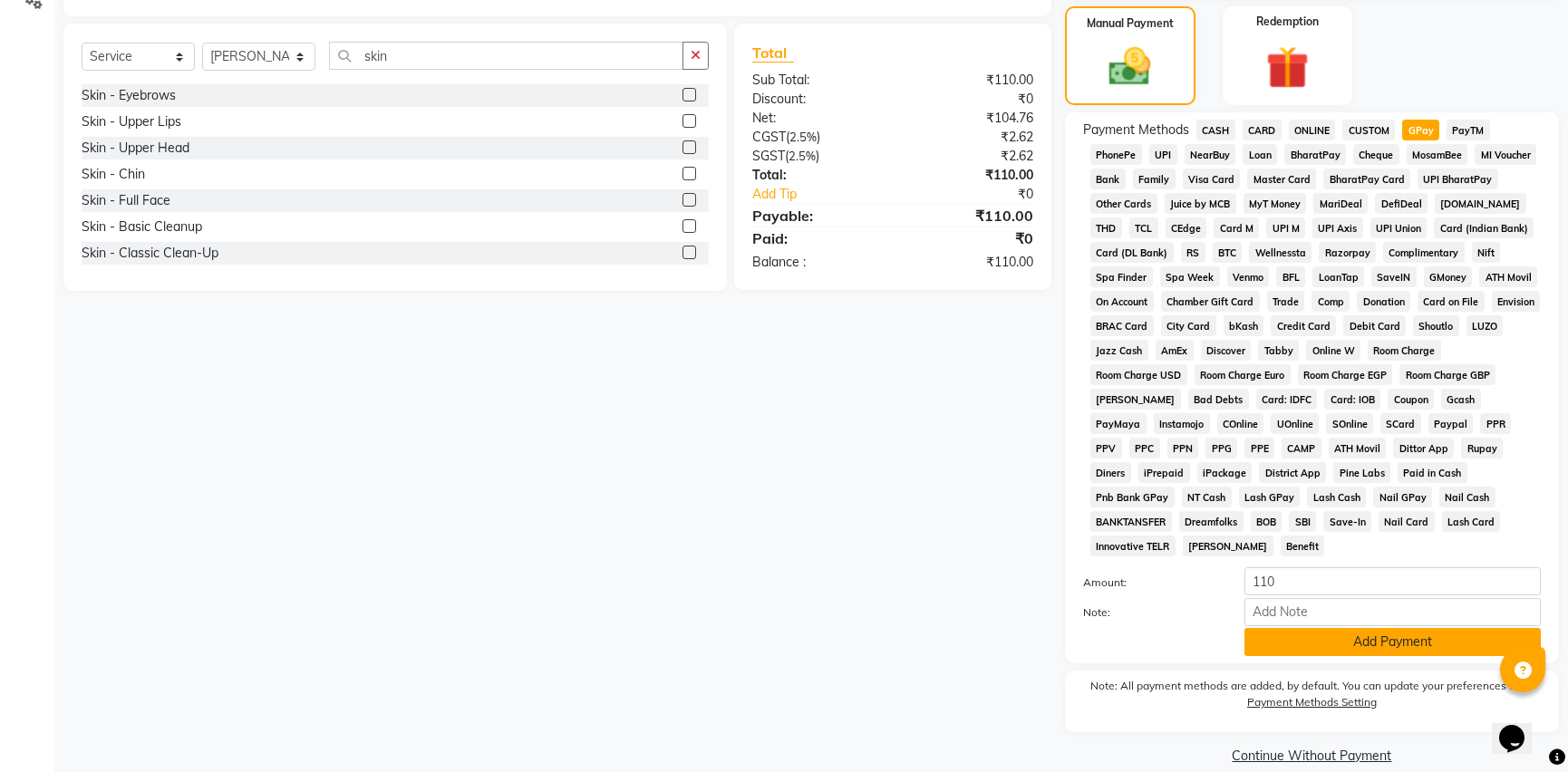
click at [1269, 628] on button "Add Payment" at bounding box center [1392, 641] width 297 height 28
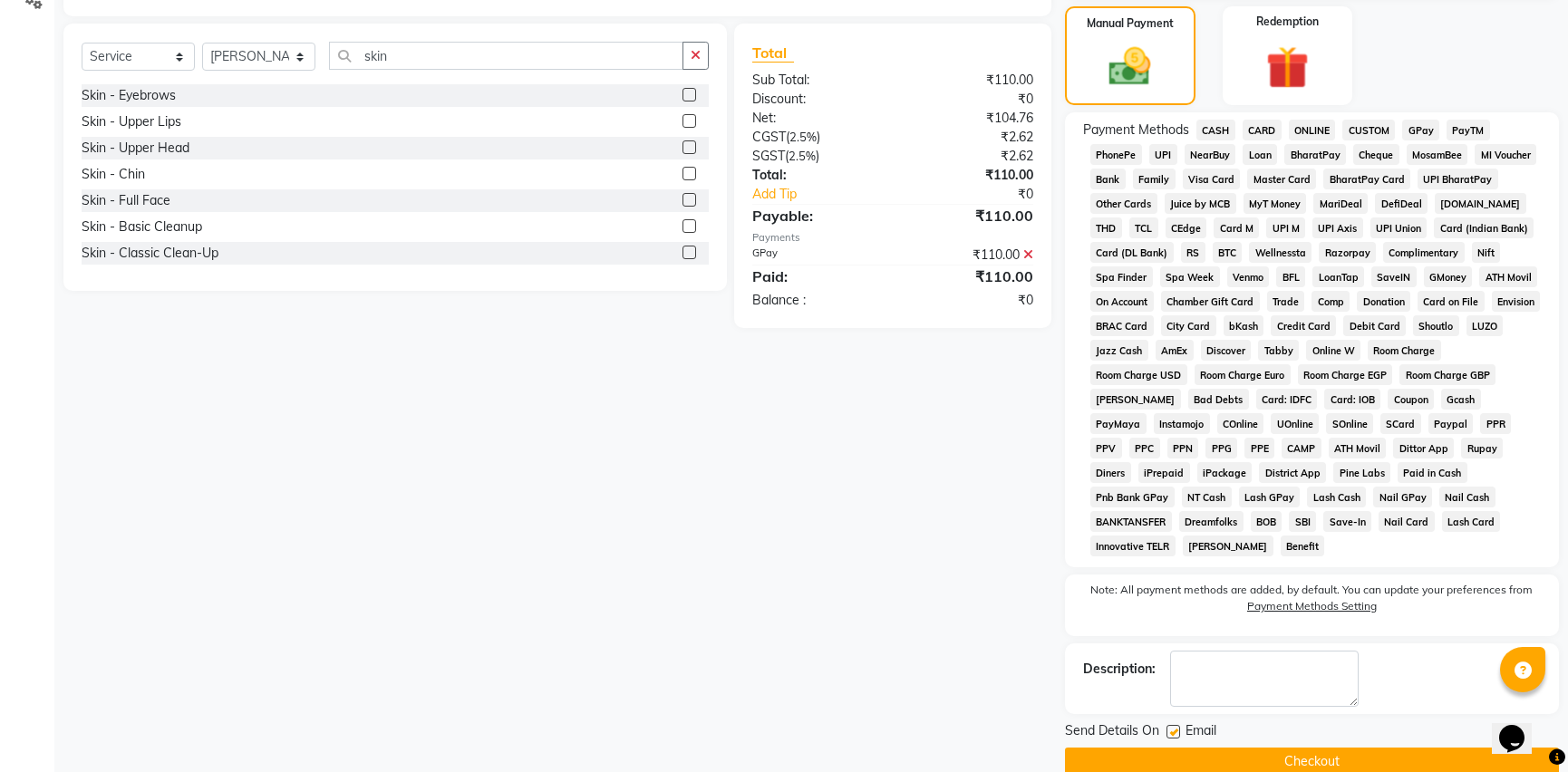
click at [1203, 748] on button "Checkout" at bounding box center [1311, 761] width 494 height 28
